Goal: Find specific page/section

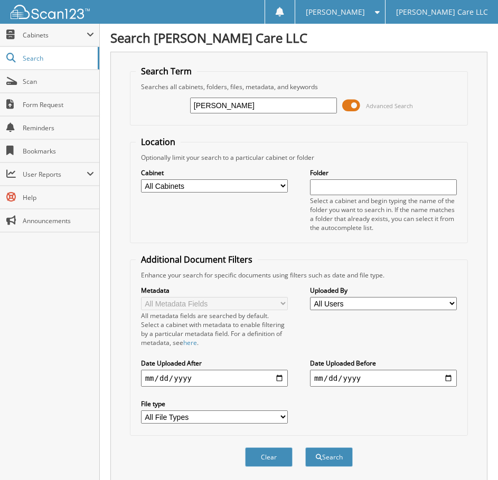
type input "[PERSON_NAME]"
click at [305, 448] on button "Search" at bounding box center [329, 458] width 48 height 20
drag, startPoint x: 224, startPoint y: 109, endPoint x: 105, endPoint y: 111, distance: 118.8
click at [105, 111] on div "Search [PERSON_NAME] Care LLC Search Term Searches all cabinets, folders, files…" at bounding box center [299, 313] width 398 height 626
type input "[PERSON_NAME]"
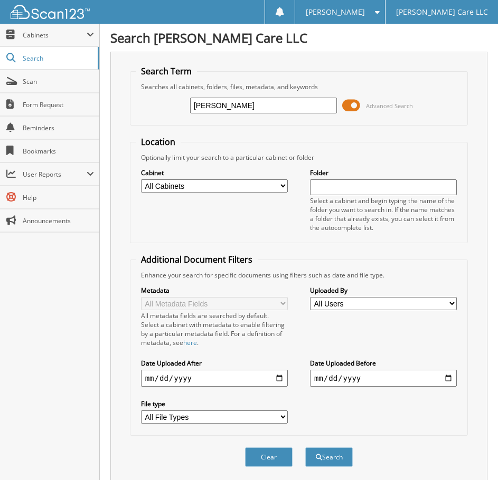
click at [305, 448] on button "Search" at bounding box center [329, 458] width 48 height 20
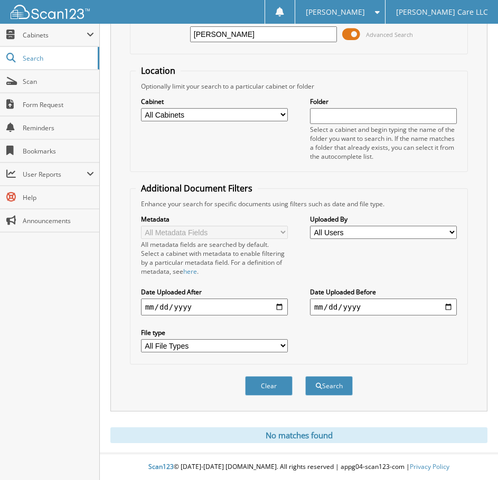
scroll to position [35, 0]
